Goal: Task Accomplishment & Management: Manage account settings

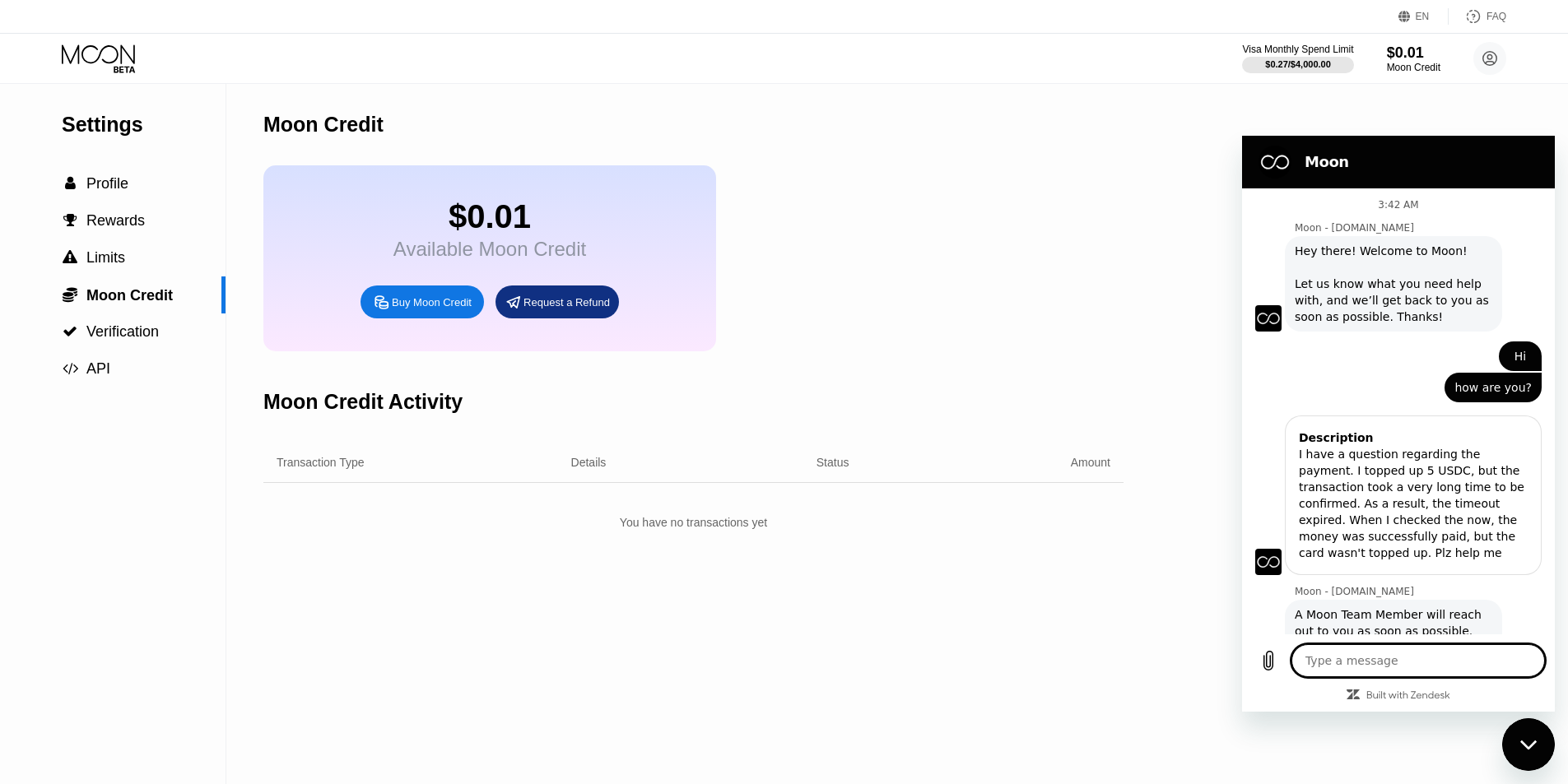
scroll to position [47, 0]
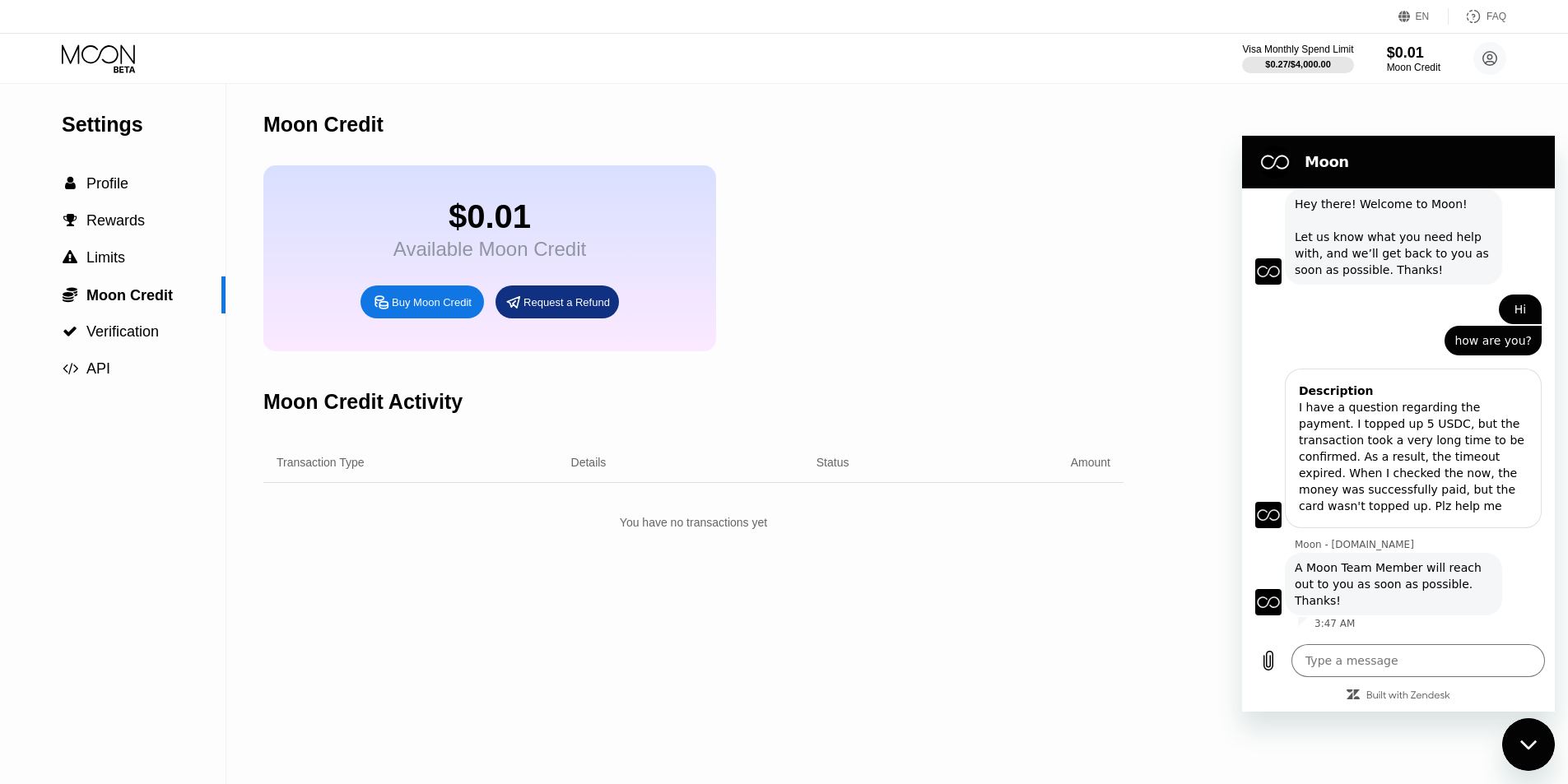
click at [1541, 755] on div "Close messaging window" at bounding box center [1528, 744] width 49 height 49
type textarea "x"
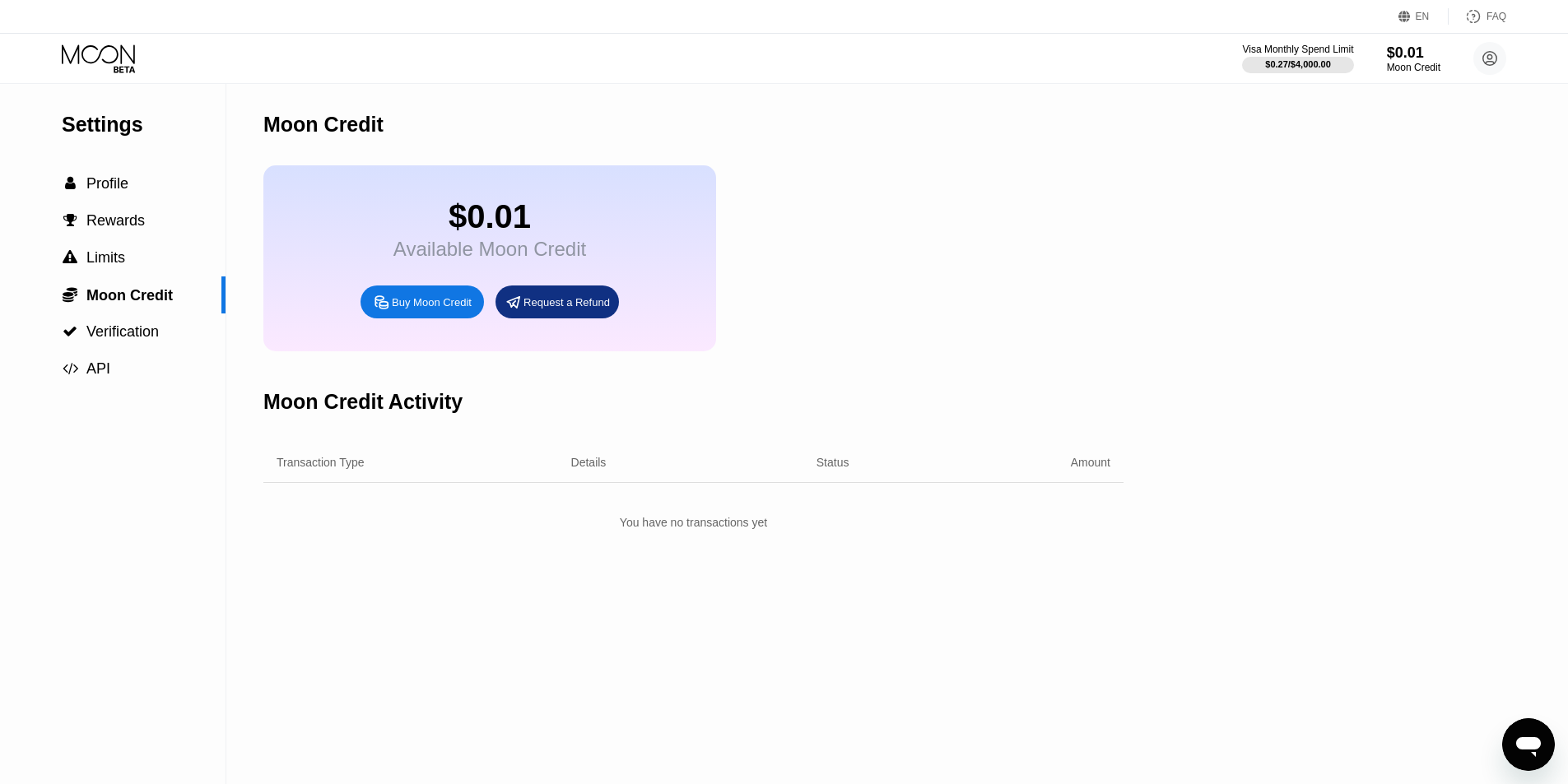
click at [1277, 535] on div "Settings  Profile  Rewards  Limits  Moon Credit  Verification  API Moon C…" at bounding box center [784, 434] width 1568 height 700
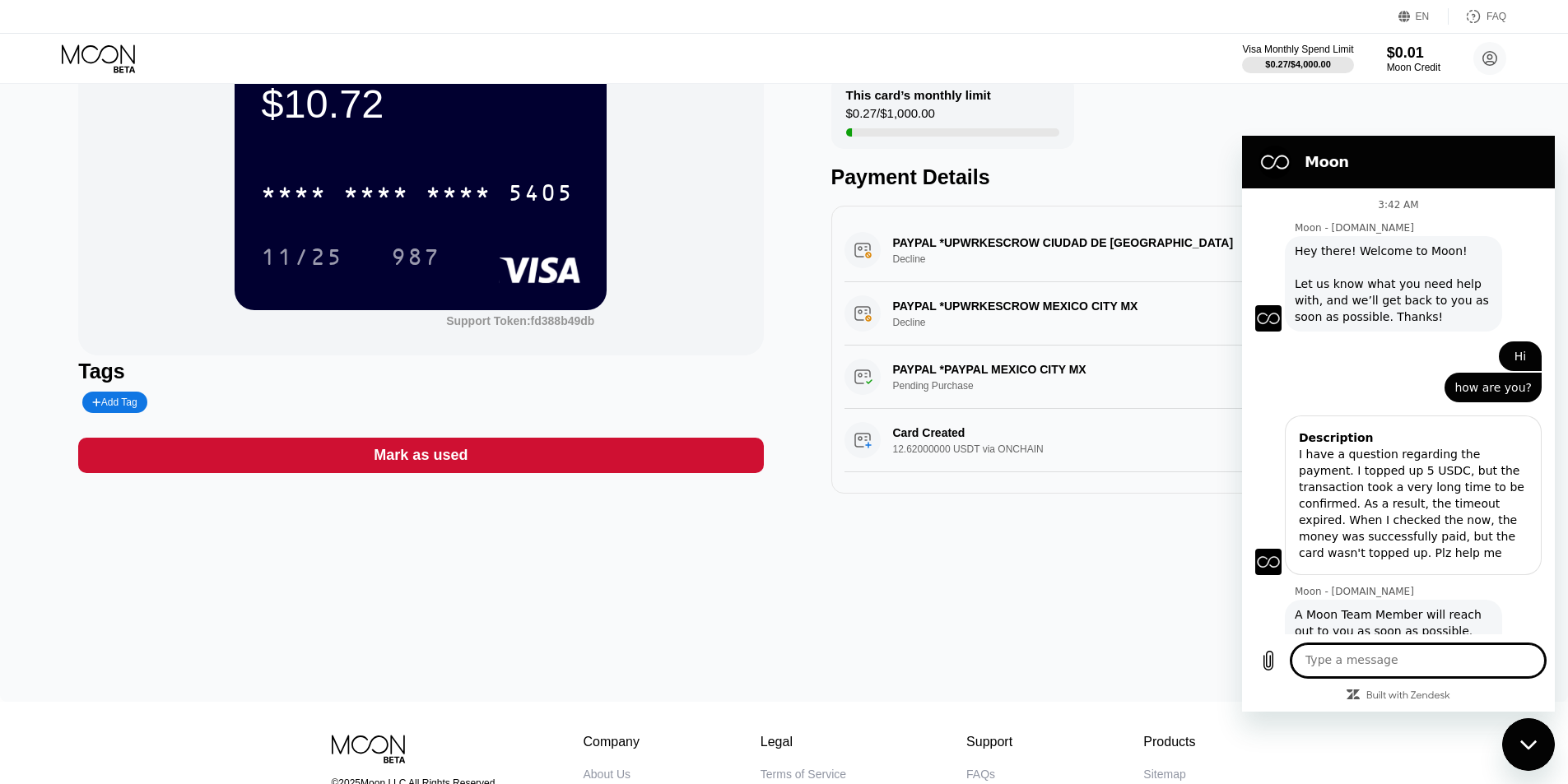
scroll to position [47, 0]
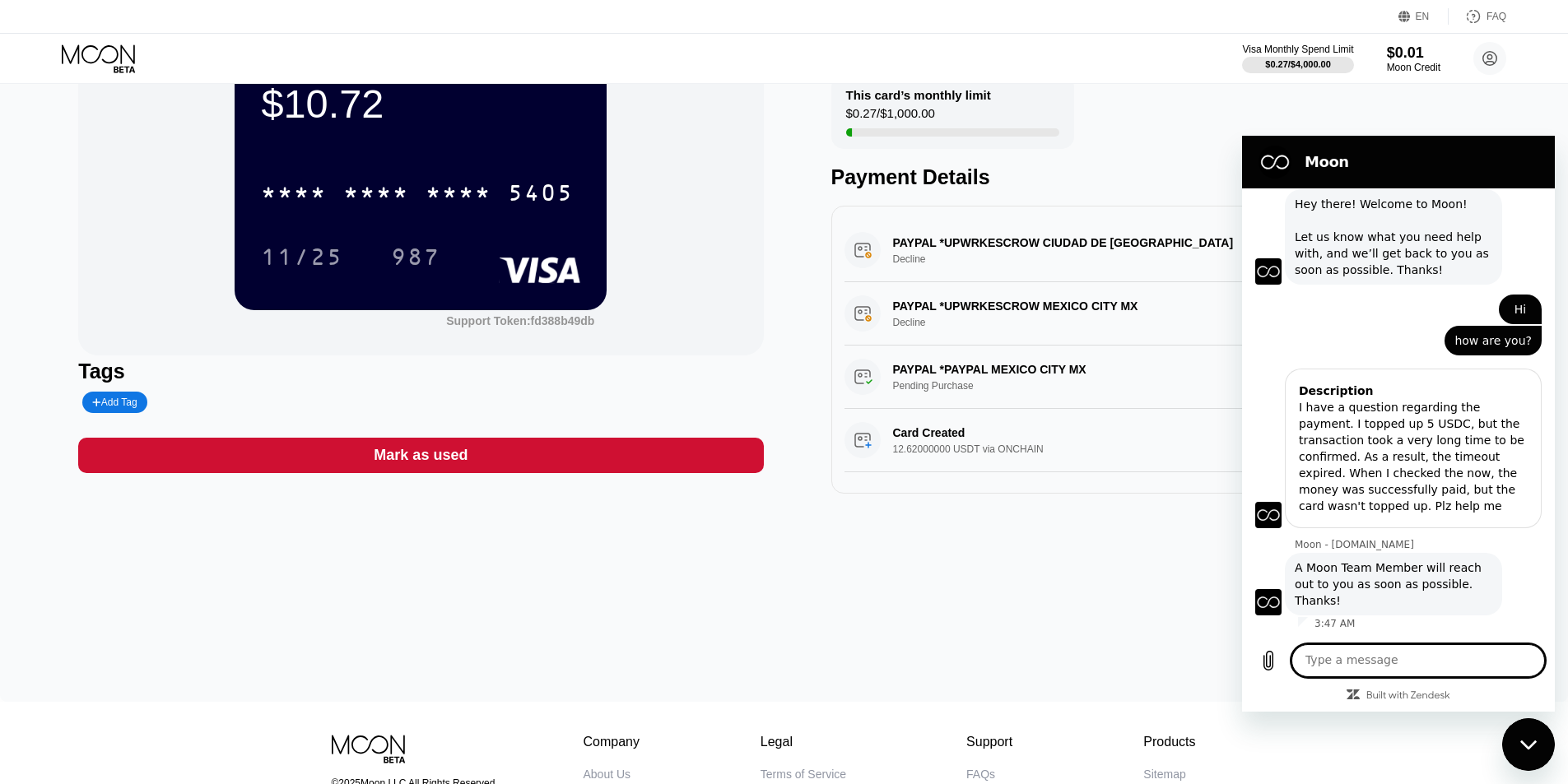
click at [1432, 589] on span "A Moon Team Member will reach out to you as soon as possible. Thanks!" at bounding box center [1393, 583] width 198 height 49
click at [1401, 657] on textarea at bounding box center [1417, 660] width 253 height 33
